Goal: Task Accomplishment & Management: Use online tool/utility

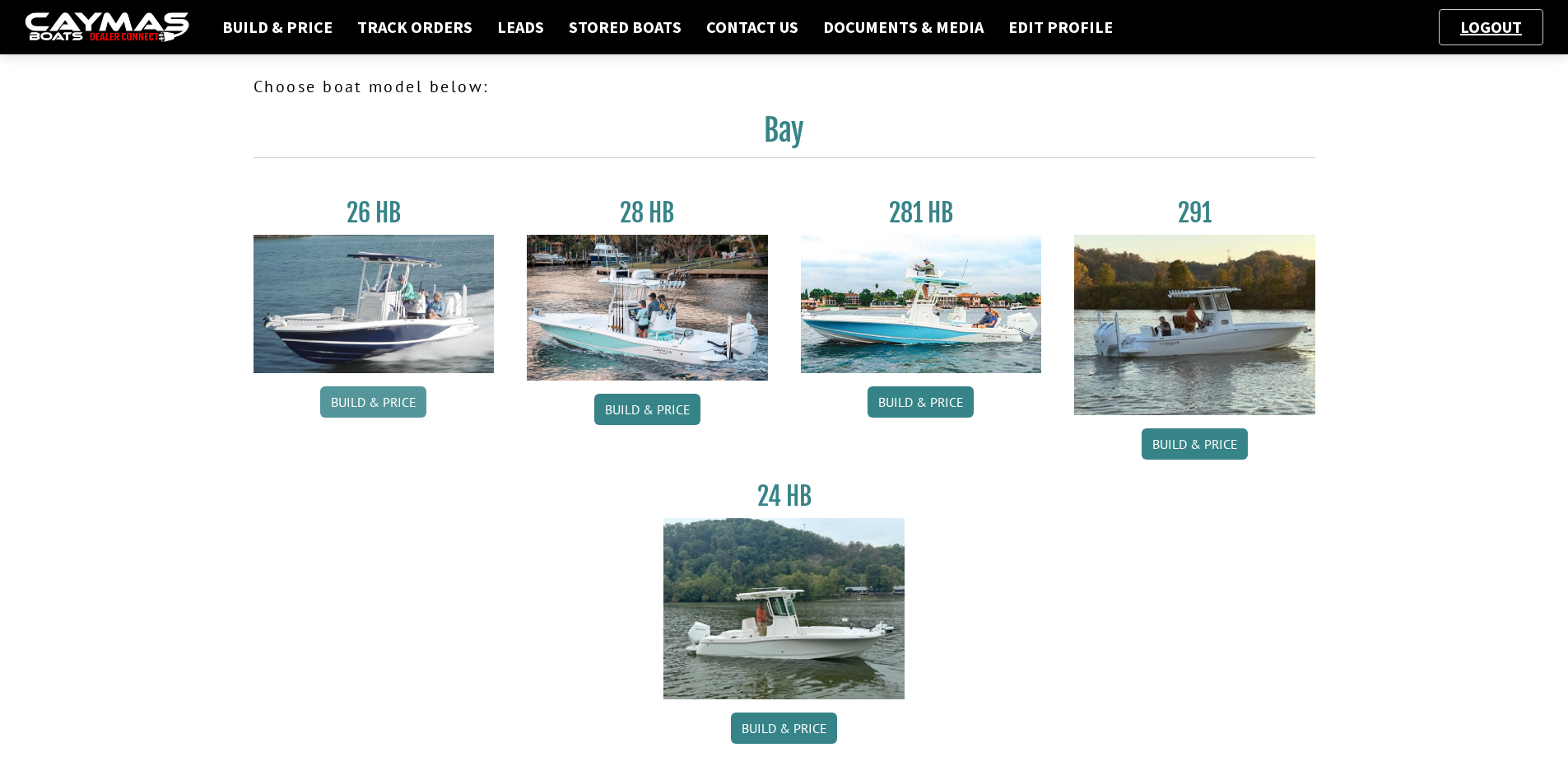
click at [367, 402] on link "Build & Price" at bounding box center [373, 402] width 106 height 32
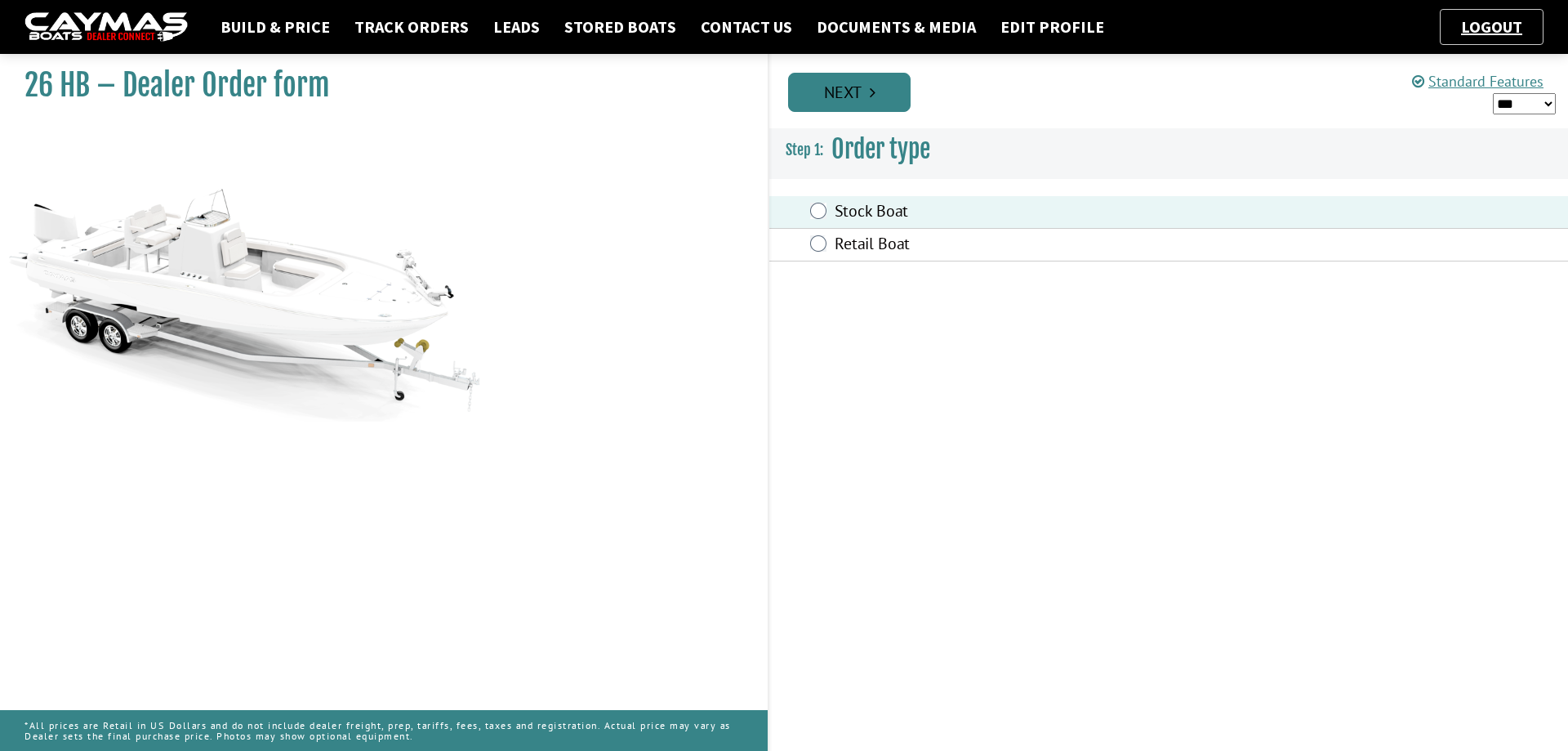
click at [871, 87] on icon "Pagination" at bounding box center [873, 93] width 6 height 17
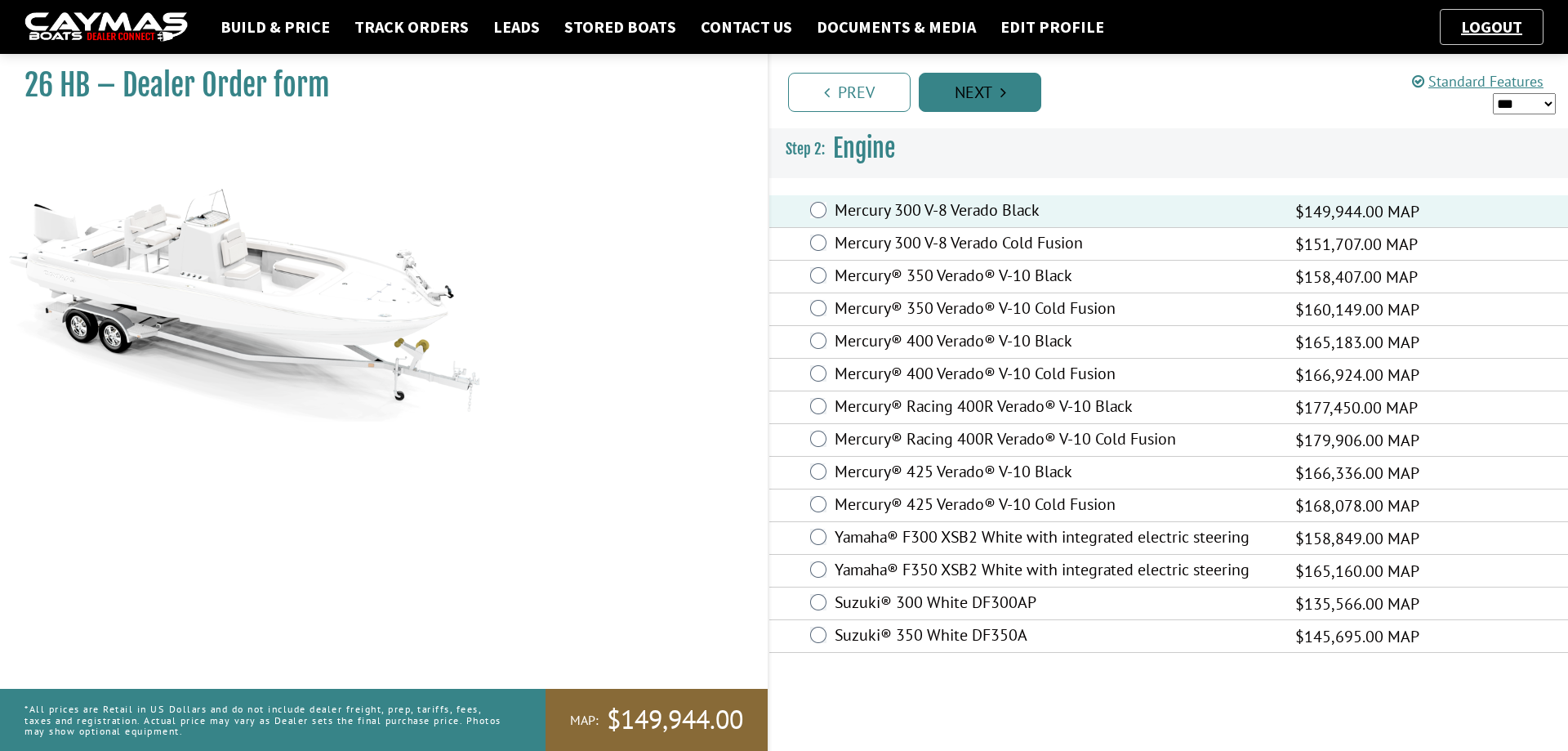
click at [1002, 89] on icon "Pagination" at bounding box center [1003, 93] width 6 height 17
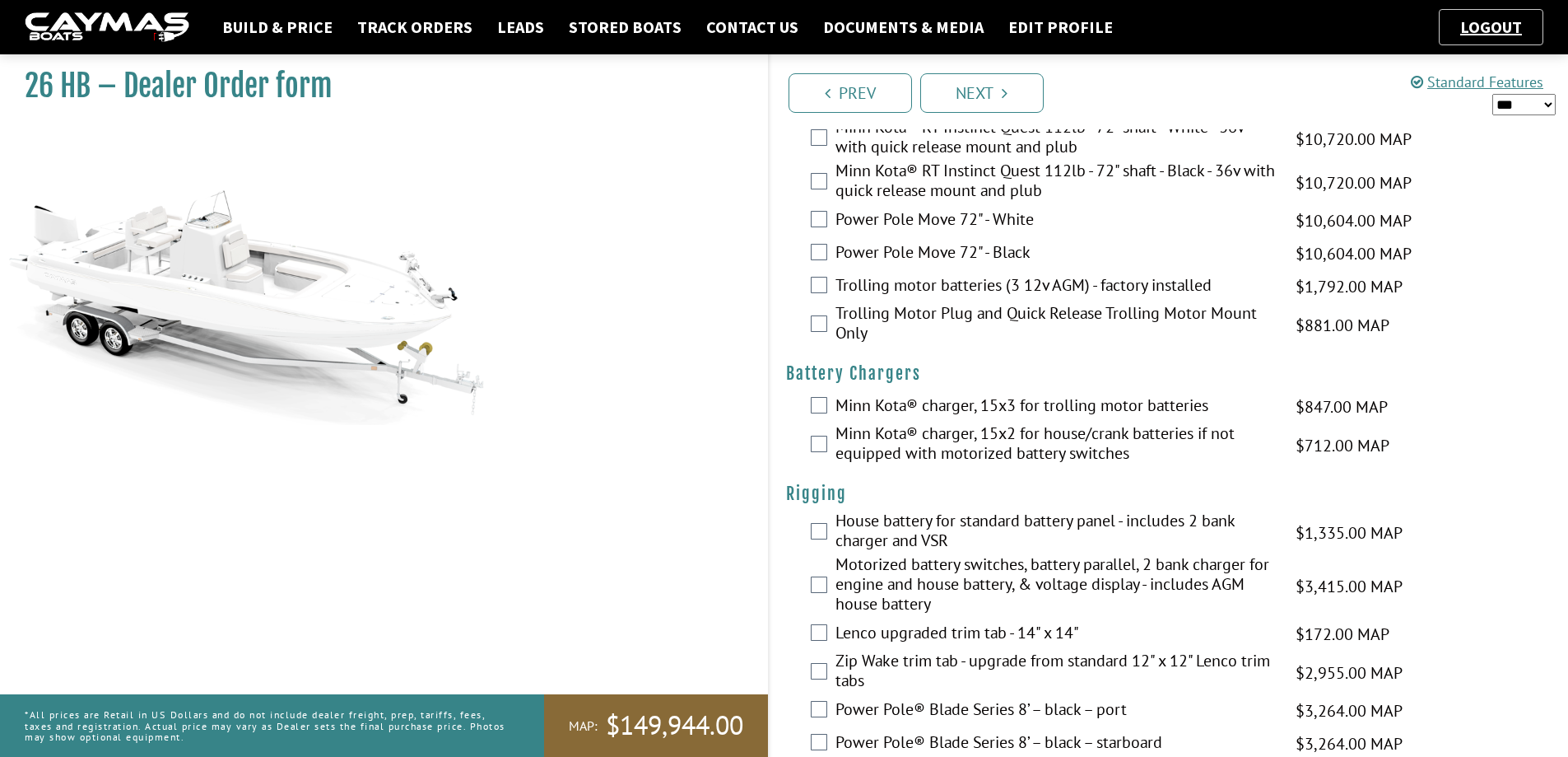
scroll to position [89, 0]
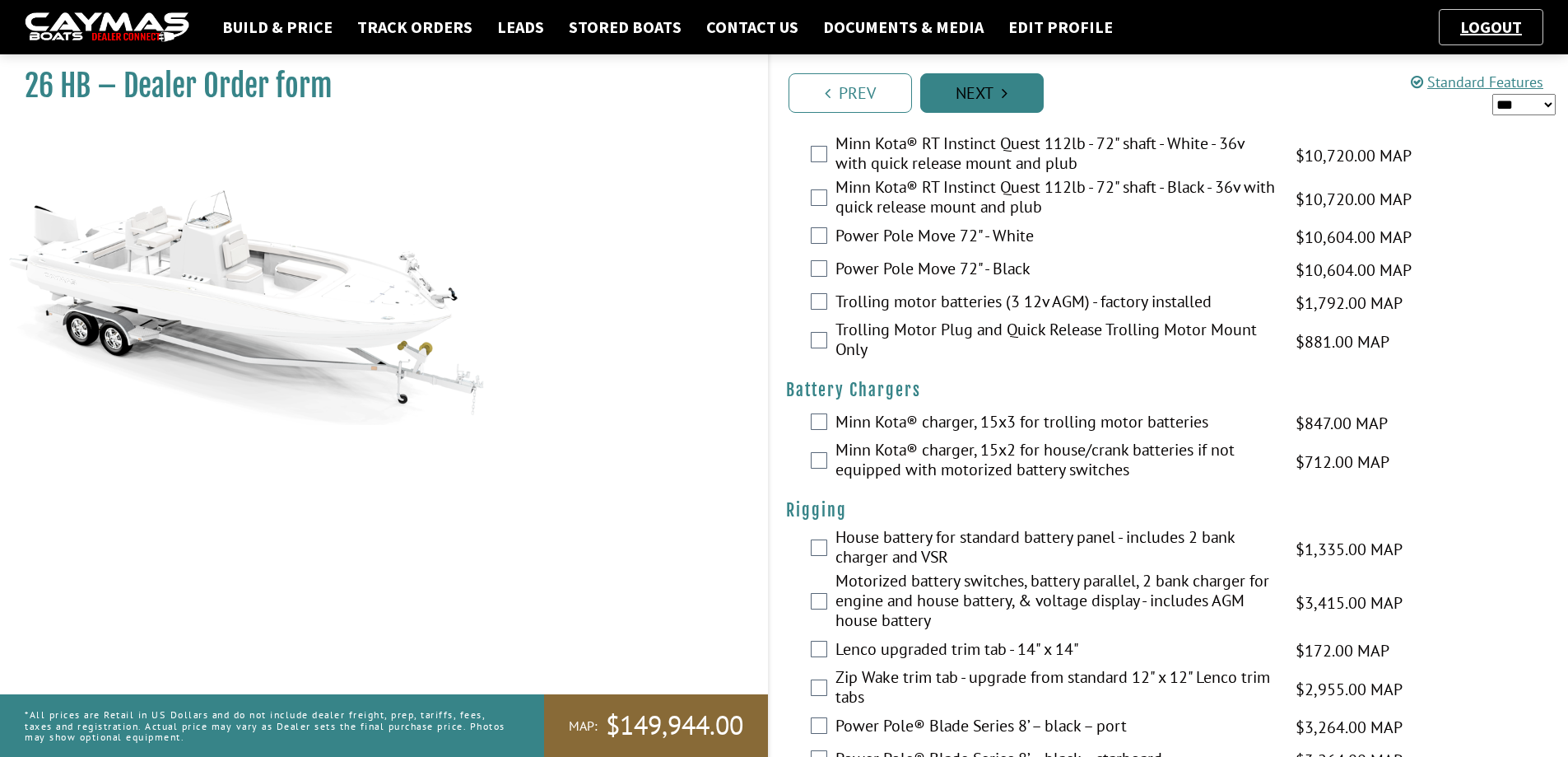
click at [996, 104] on link "Next" at bounding box center [982, 93] width 124 height 40
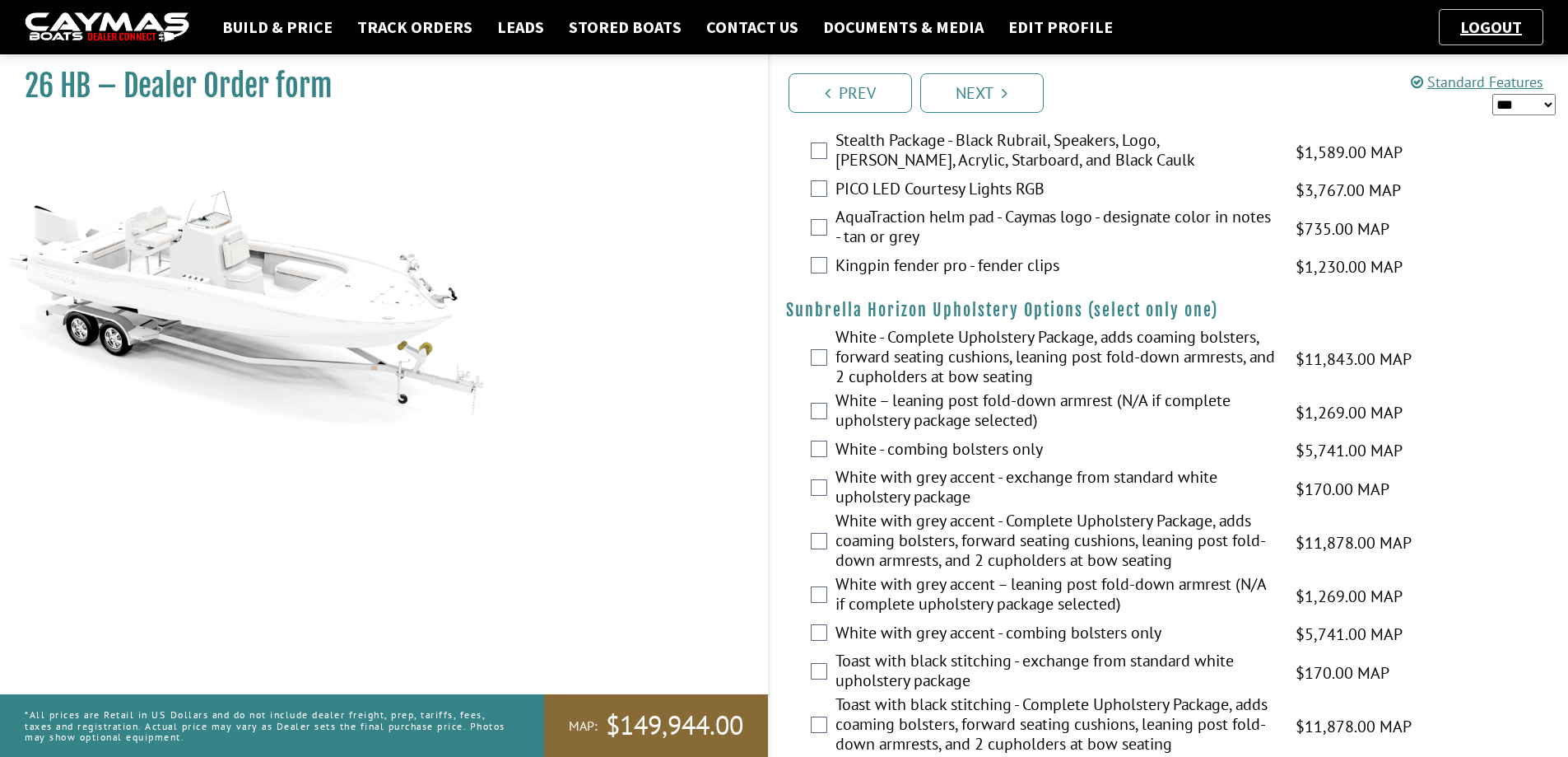
scroll to position [2497, 0]
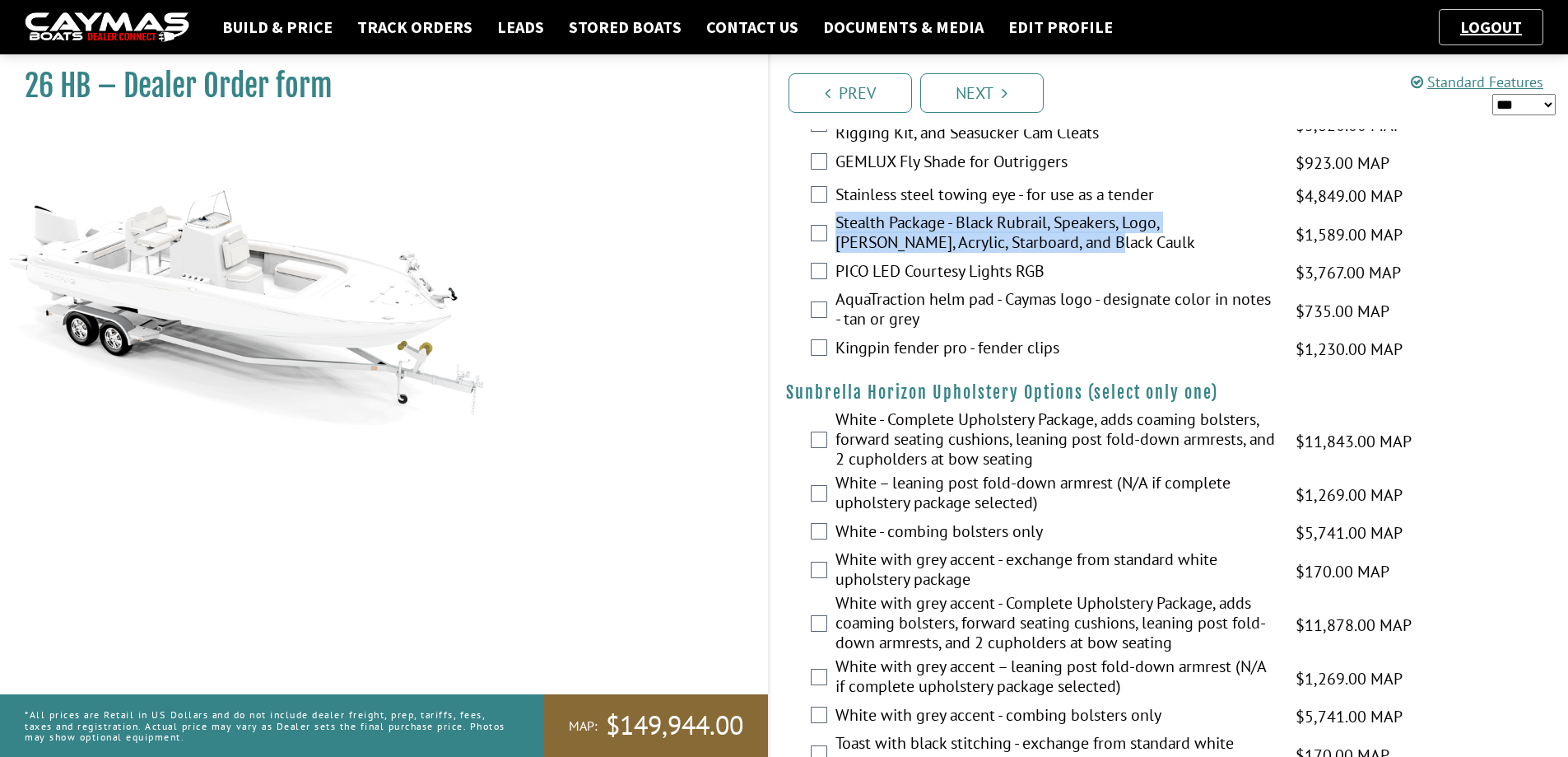
drag, startPoint x: 1029, startPoint y: 241, endPoint x: 838, endPoint y: 219, distance: 192.3
click at [838, 219] on label "Stealth Package - Black Rubrail, Speakers, Logo, [PERSON_NAME], Acrylic, Starbo…" at bounding box center [1055, 234] width 439 height 44
copy label "Stealth Package - Black Rubrail, Speakers, Logo, Tim, Acrylic, Starboard, and B…"
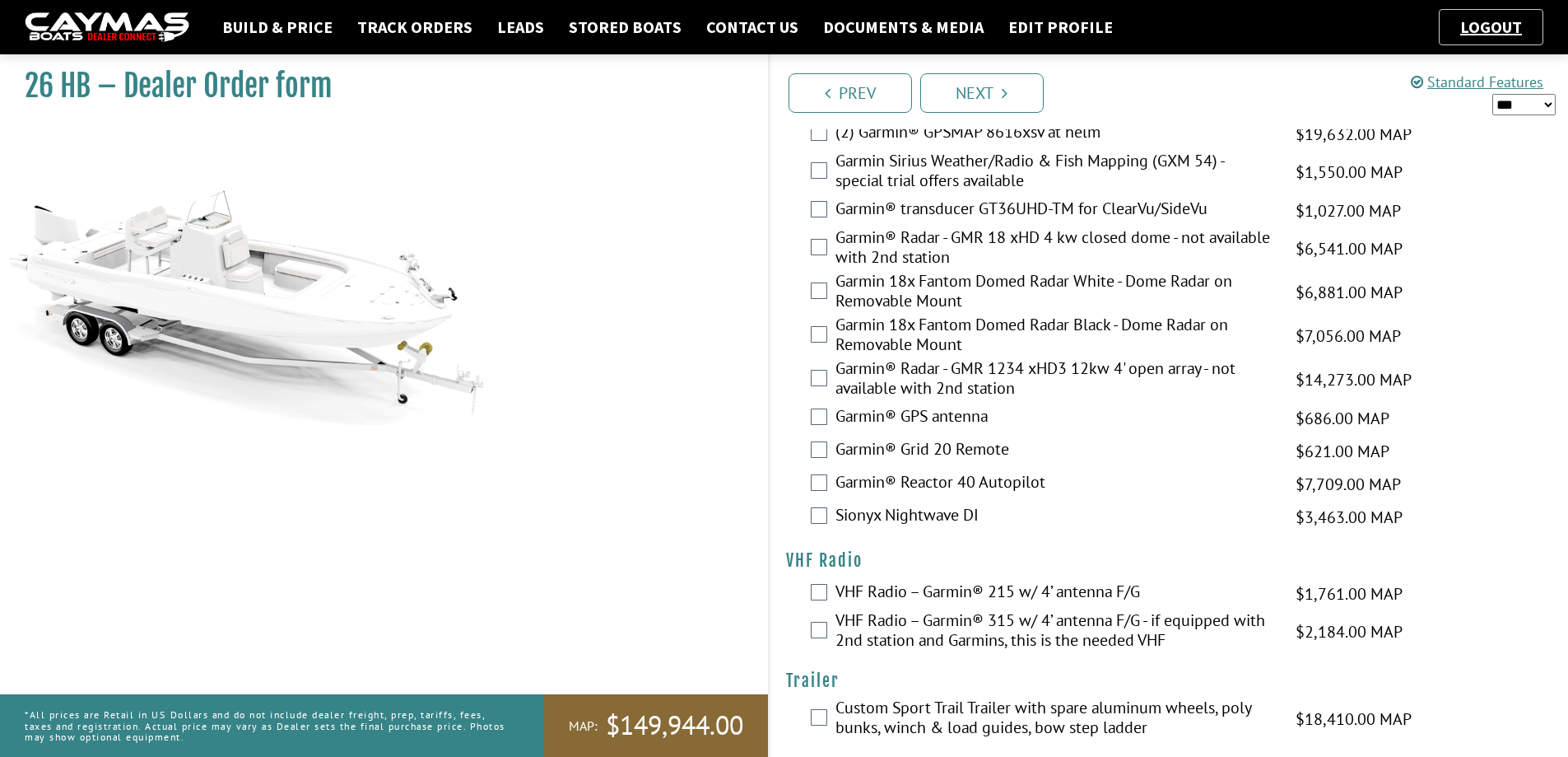
scroll to position [4062, 0]
